Goal: Navigation & Orientation: Find specific page/section

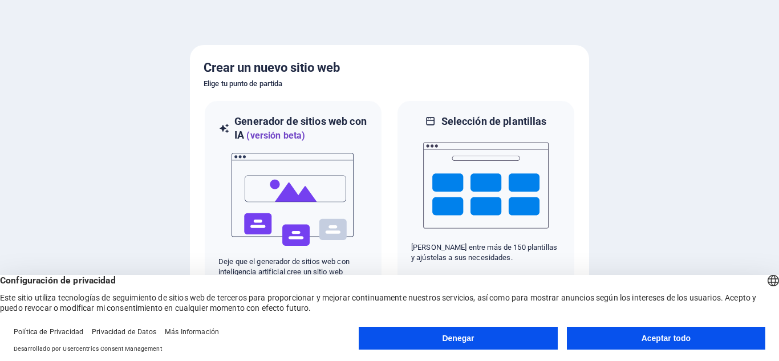
click at [676, 336] on font "Aceptar todo" at bounding box center [666, 338] width 49 height 9
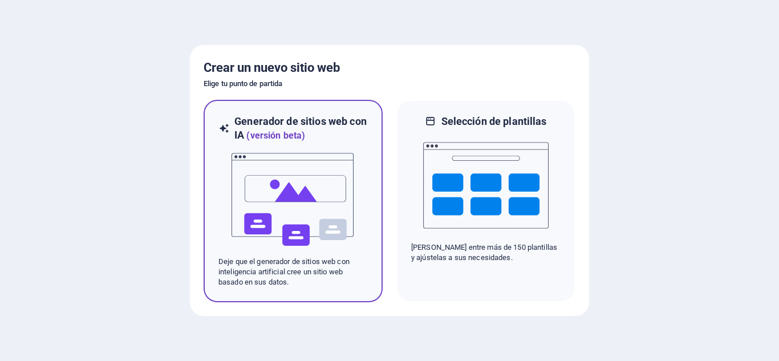
click at [298, 197] on img at bounding box center [294, 200] width 126 height 114
